Goal: Information Seeking & Learning: Check status

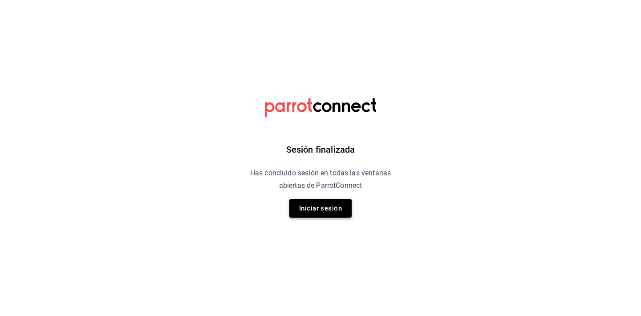
click at [326, 206] on button "Iniciar sesión" at bounding box center [320, 208] width 62 height 19
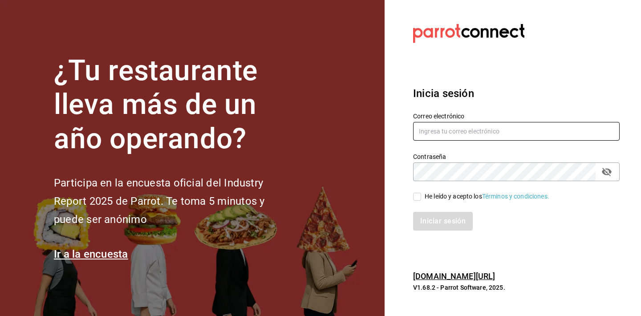
type input "comunnnnnnnn@gmail.com"
click at [438, 199] on div "He leído y acepto los Términos y condiciones." at bounding box center [487, 196] width 125 height 9
click at [421, 199] on input "He leído y acepto los Términos y condiciones." at bounding box center [417, 197] width 8 height 8
checkbox input "true"
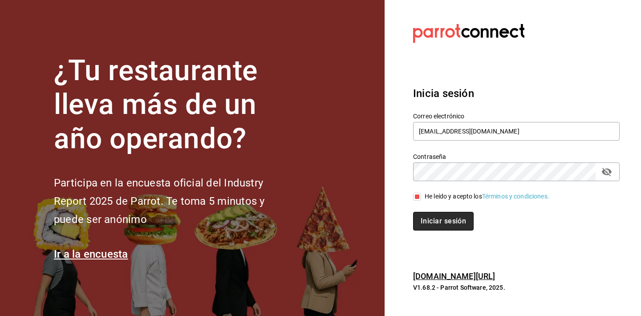
click at [432, 223] on button "Iniciar sesión" at bounding box center [443, 221] width 61 height 19
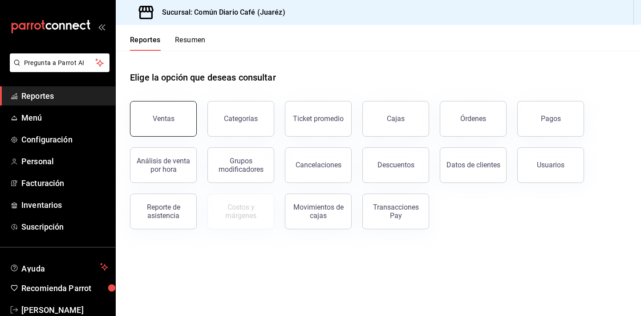
click at [186, 112] on button "Ventas" at bounding box center [163, 119] width 67 height 36
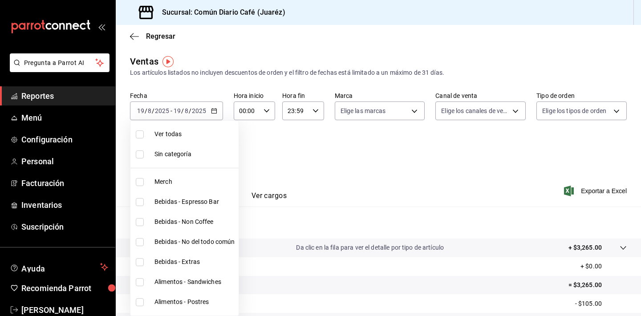
click at [215, 150] on body "Pregunta a Parrot AI Reportes Menú Configuración Personal Facturación Inventari…" at bounding box center [320, 158] width 641 height 316
click at [194, 186] on li "Merch" at bounding box center [184, 182] width 108 height 20
type input "95fd405a-e241-4928-90fd-9a69bd4108b2"
checkbox input "true"
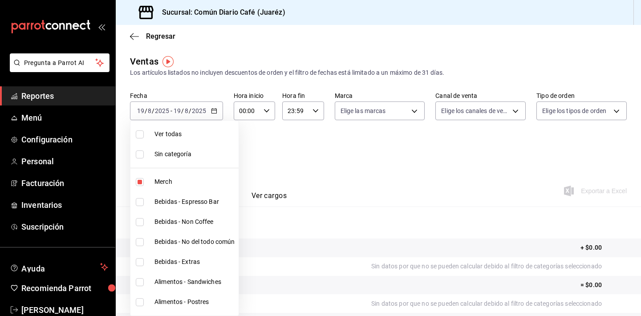
click at [305, 158] on div at bounding box center [320, 158] width 641 height 316
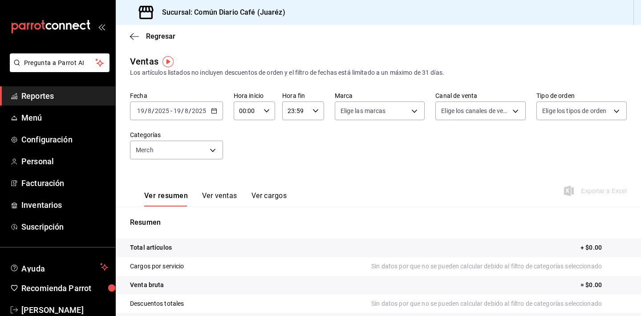
click at [213, 105] on div "[DATE] [DATE] - [DATE] [DATE]" at bounding box center [176, 110] width 93 height 19
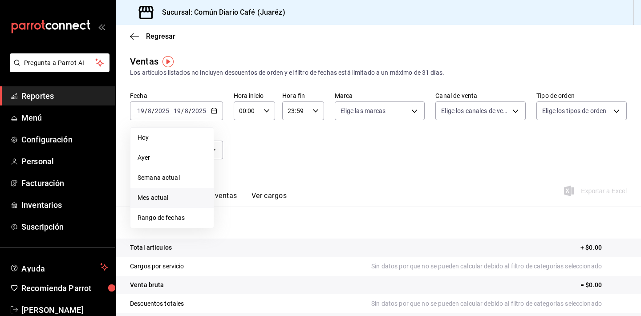
click at [182, 194] on span "Mes actual" at bounding box center [172, 197] width 69 height 9
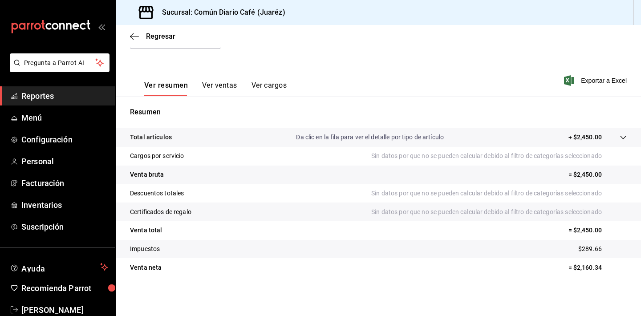
scroll to position [110, 0]
click at [224, 84] on button "Ver ventas" at bounding box center [219, 88] width 35 height 15
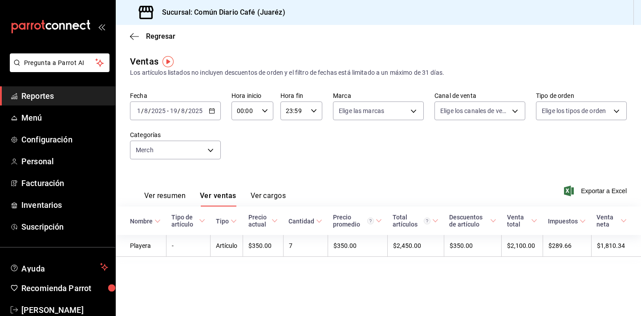
click at [56, 102] on link "Reportes" at bounding box center [57, 95] width 115 height 19
